Goal: Find specific page/section: Find specific page/section

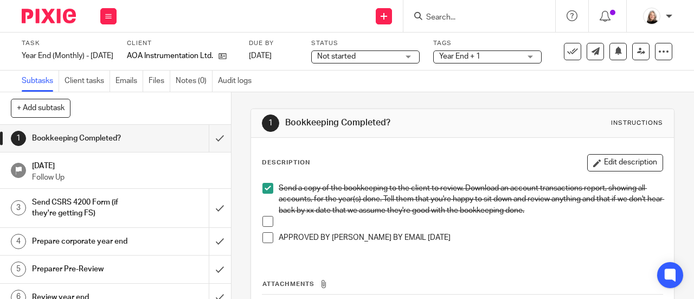
click at [49, 17] on img at bounding box center [49, 16] width 54 height 15
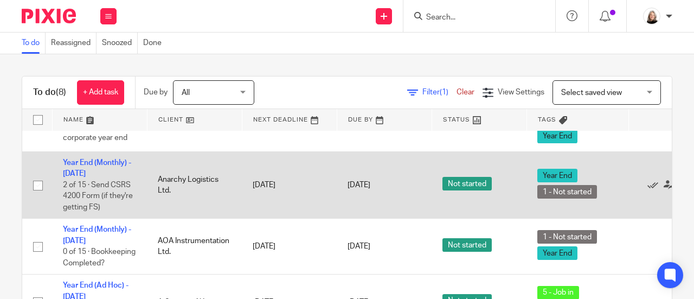
scroll to position [316, 0]
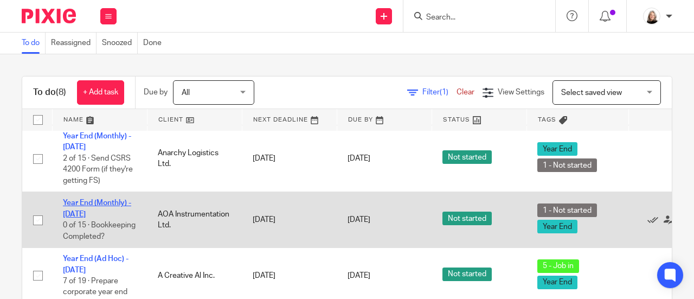
click at [110, 199] on link "Year End (Monthly) - [DATE]" at bounding box center [97, 208] width 68 height 18
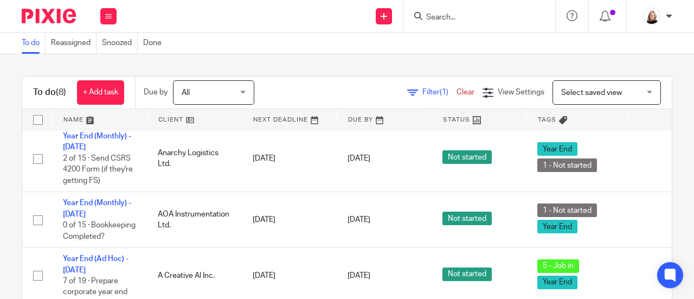
click at [449, 11] on form at bounding box center [482, 16] width 115 height 14
click at [446, 21] on input "Search" at bounding box center [474, 18] width 98 height 10
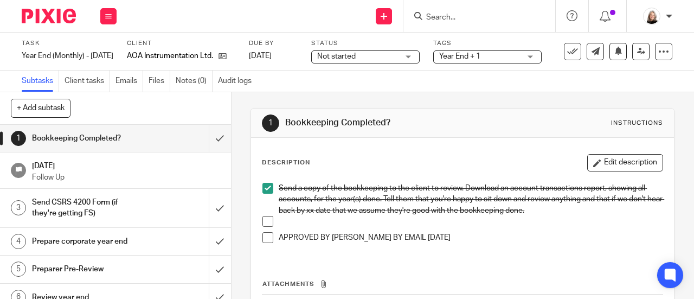
click at [448, 15] on input "Search" at bounding box center [474, 18] width 98 height 10
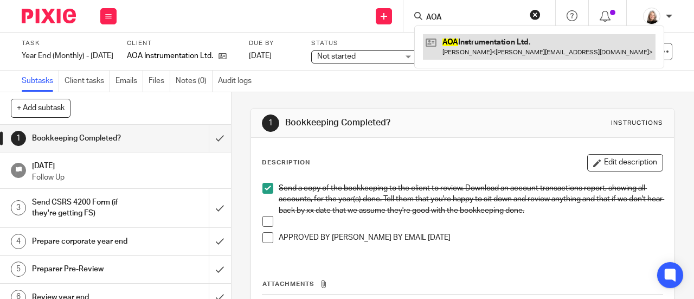
type input "AOA"
click at [459, 51] on link at bounding box center [539, 46] width 233 height 25
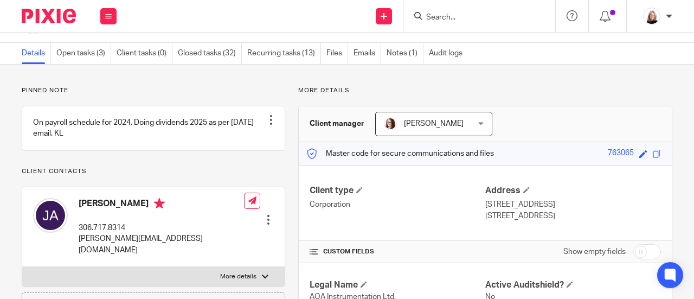
scroll to position [54, 0]
